Goal: Task Accomplishment & Management: Complete application form

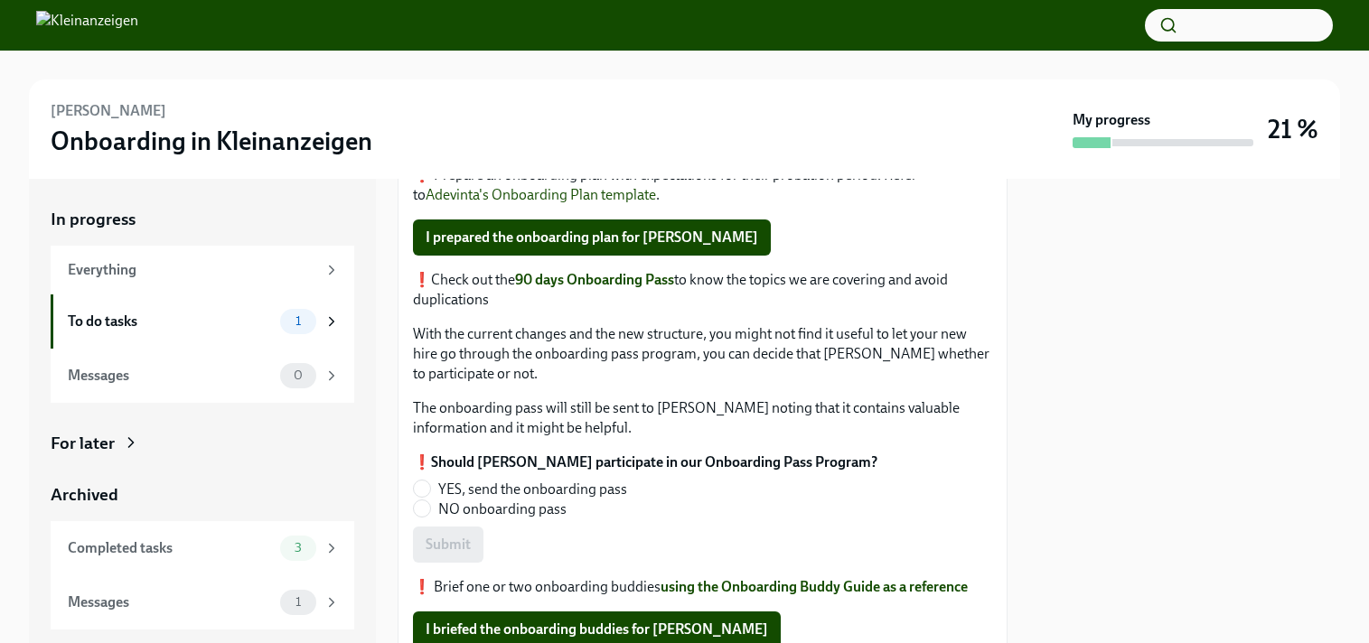
scroll to position [275, 0]
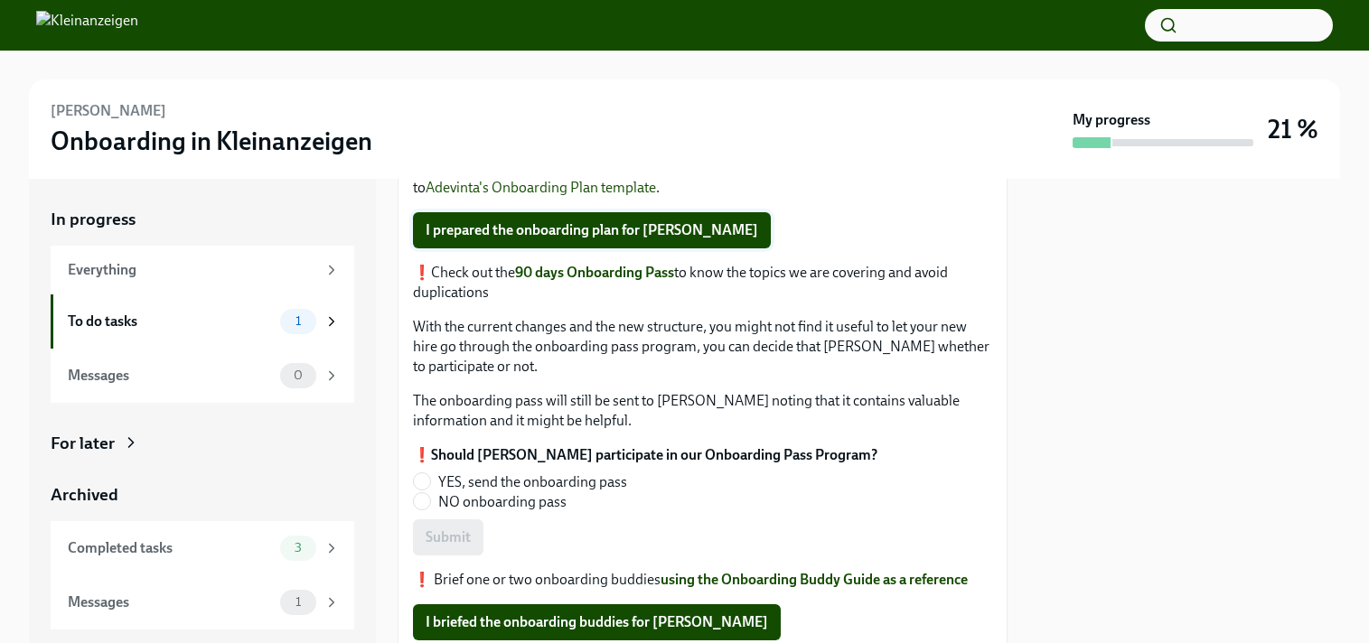
click at [614, 230] on span "I prepared the onboarding plan for [PERSON_NAME]" at bounding box center [592, 230] width 332 height 18
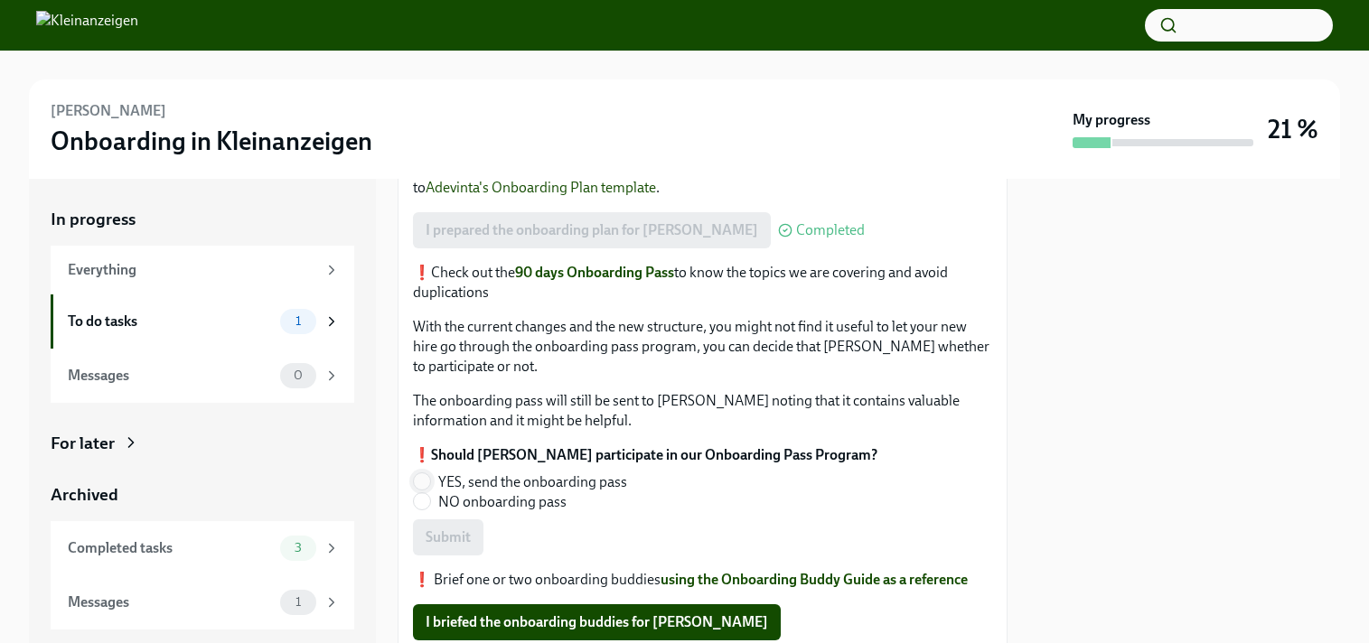
click at [428, 481] on input "YES, send the onboarding pass" at bounding box center [422, 481] width 16 height 16
radio input "true"
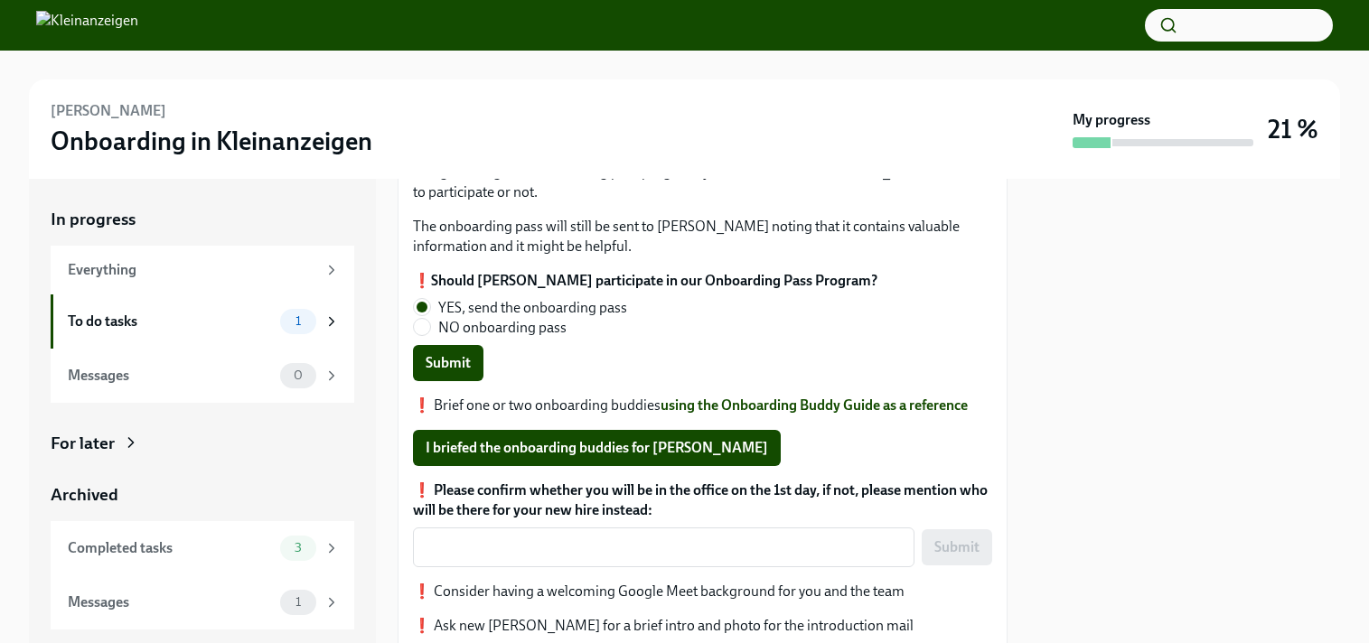
scroll to position [463, 0]
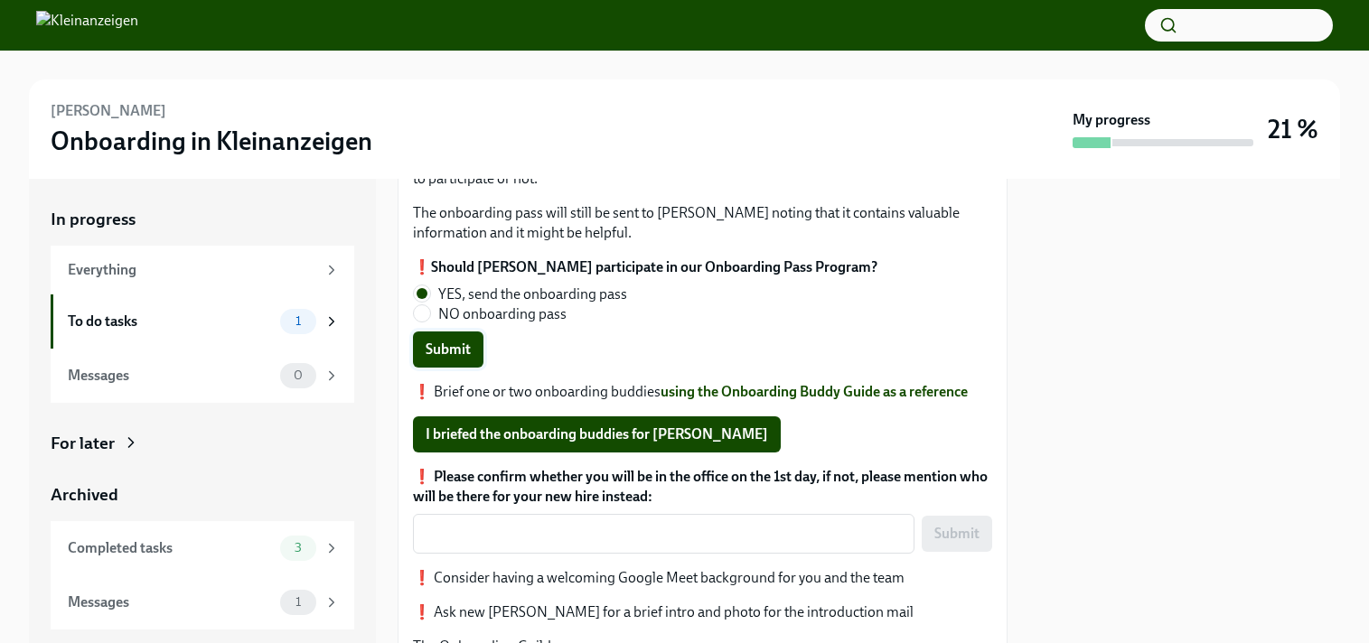
click at [454, 348] on span "Submit" at bounding box center [448, 350] width 45 height 18
click at [554, 433] on span "I briefed the onboarding buddies for [PERSON_NAME]" at bounding box center [597, 435] width 342 height 18
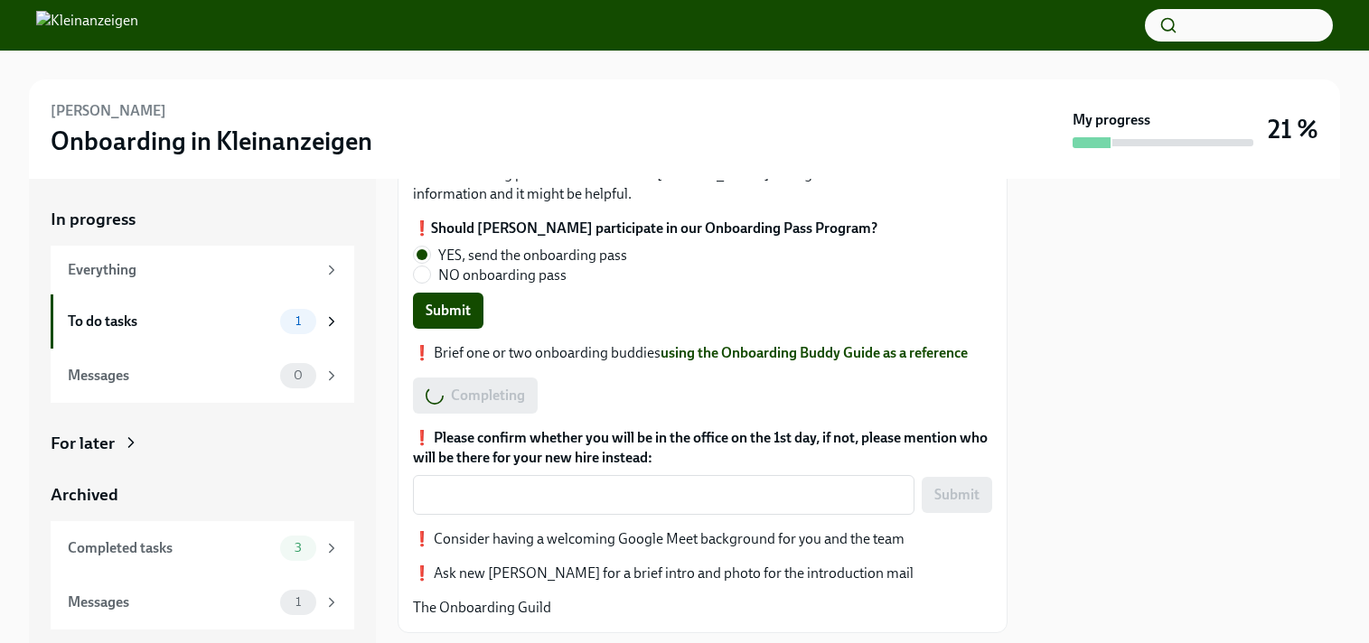
scroll to position [549, 0]
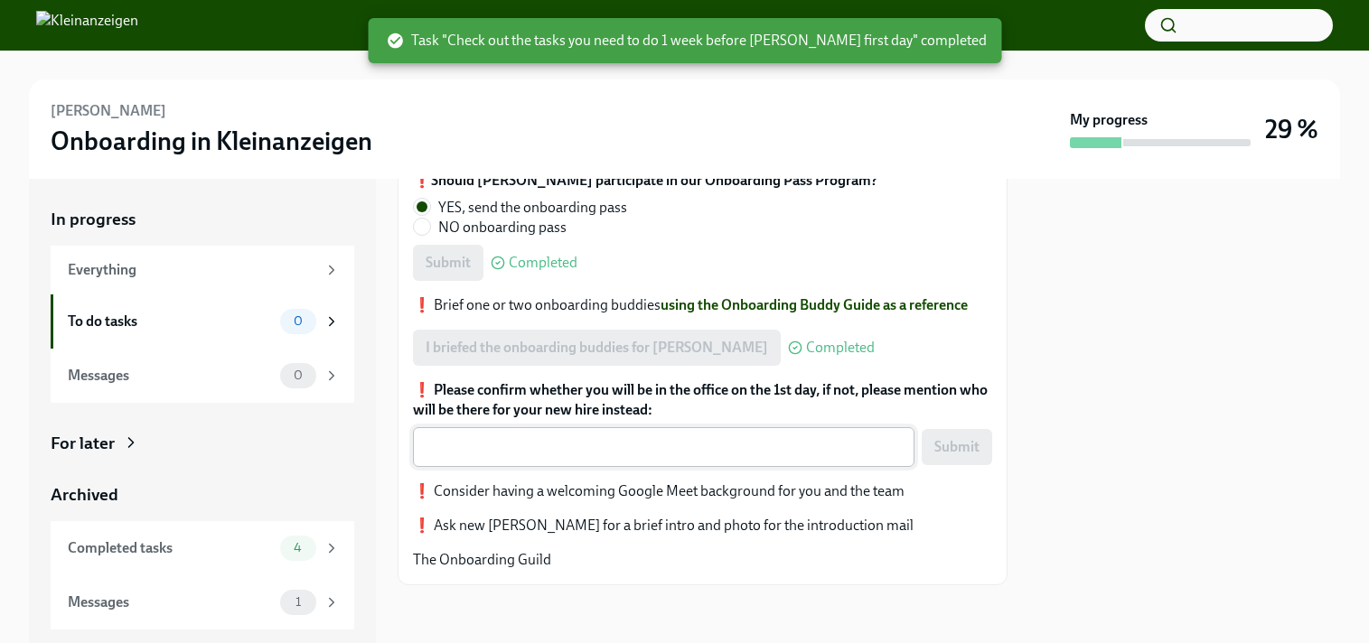
click at [593, 441] on textarea "❗️ Please confirm whether you will be in the office on the 1st day, if not, ple…" at bounding box center [664, 447] width 480 height 22
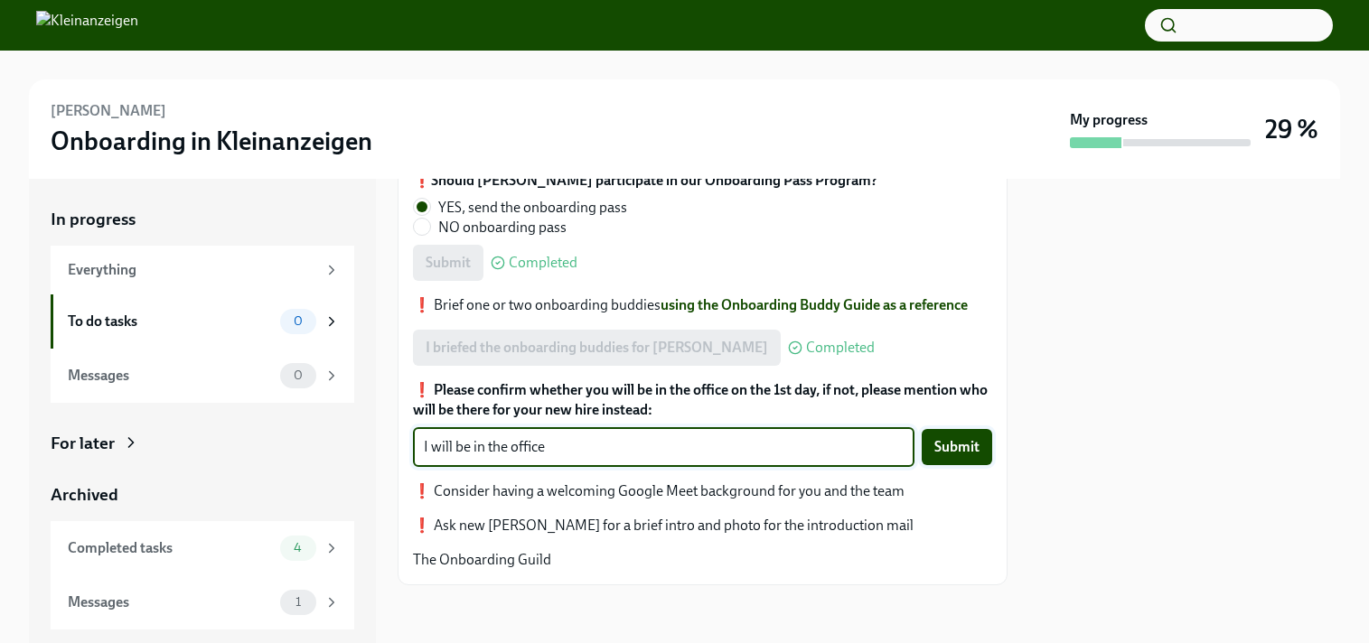
type textarea "I will be in the office"
click at [966, 443] on span "Submit" at bounding box center [956, 447] width 45 height 18
drag, startPoint x: 600, startPoint y: 451, endPoint x: 410, endPoint y: 435, distance: 190.4
click at [410, 435] on div "❗️ Plan a team day at the office where most of your team should work at the off…" at bounding box center [703, 174] width 610 height 822
